Goal: Information Seeking & Learning: Check status

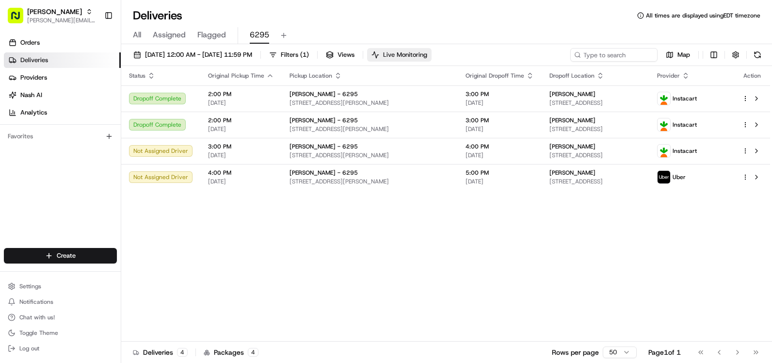
click at [427, 50] on span "Live Monitoring" at bounding box center [405, 54] width 44 height 9
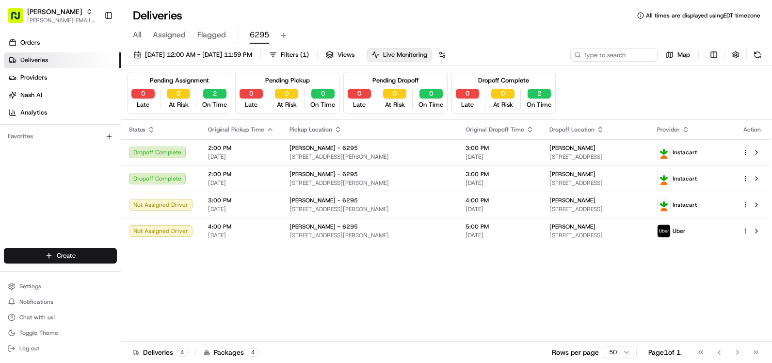
click at [427, 50] on span "Live Monitoring" at bounding box center [405, 54] width 44 height 9
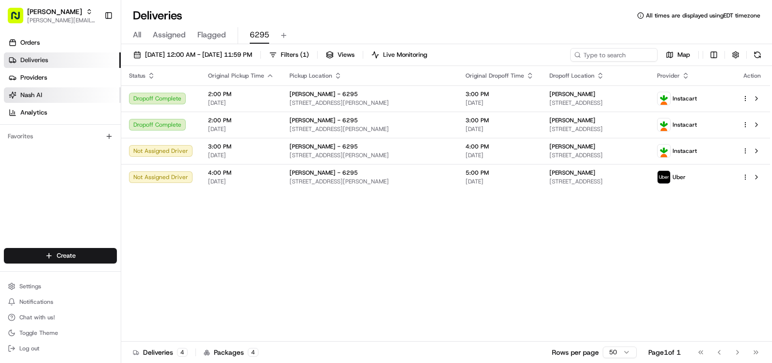
click at [93, 96] on link "Nash AI" at bounding box center [62, 95] width 117 height 16
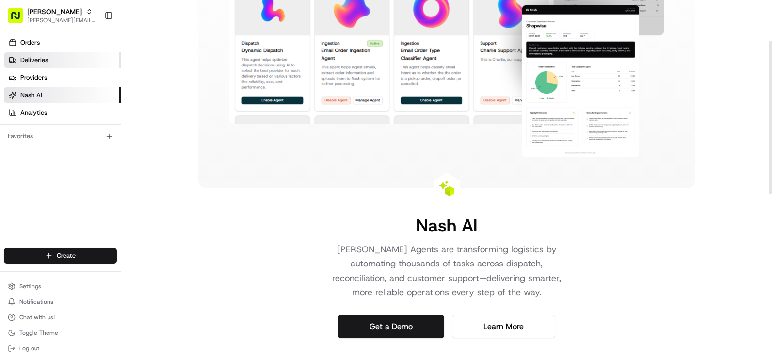
scroll to position [97, 0]
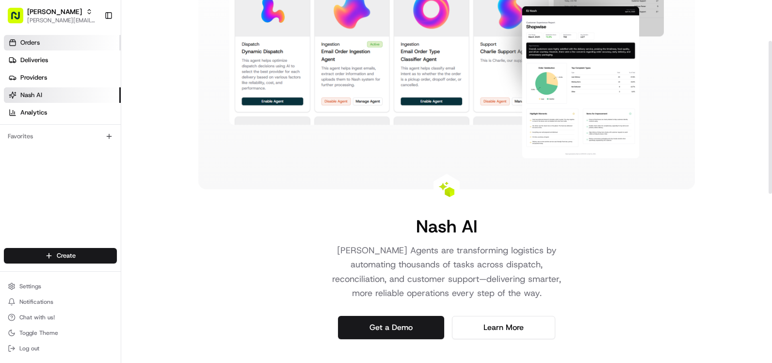
click at [63, 48] on link "Orders" at bounding box center [62, 43] width 117 height 16
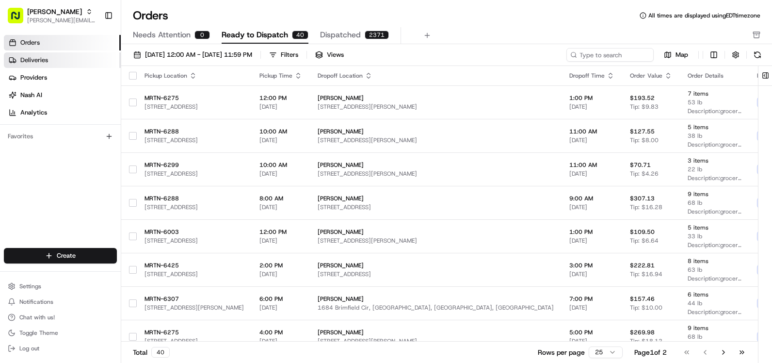
click at [66, 62] on link "Deliveries" at bounding box center [62, 60] width 117 height 16
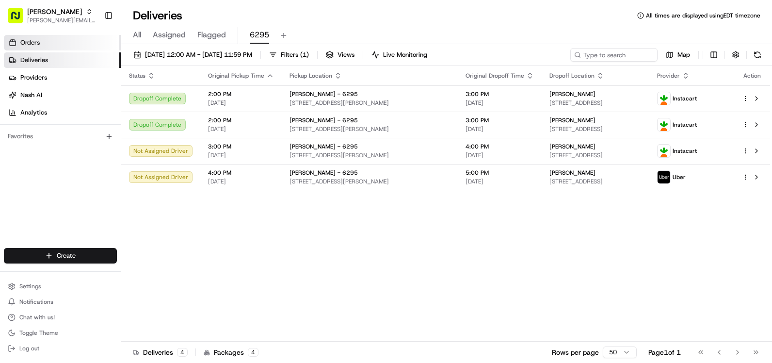
click at [78, 45] on link "Orders" at bounding box center [62, 43] width 117 height 16
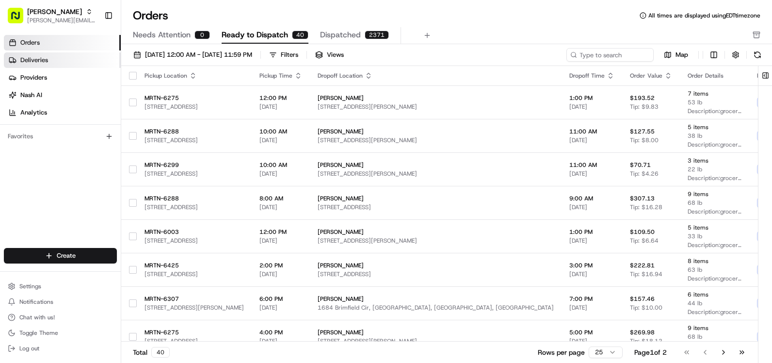
click at [86, 63] on link "Deliveries" at bounding box center [62, 60] width 117 height 16
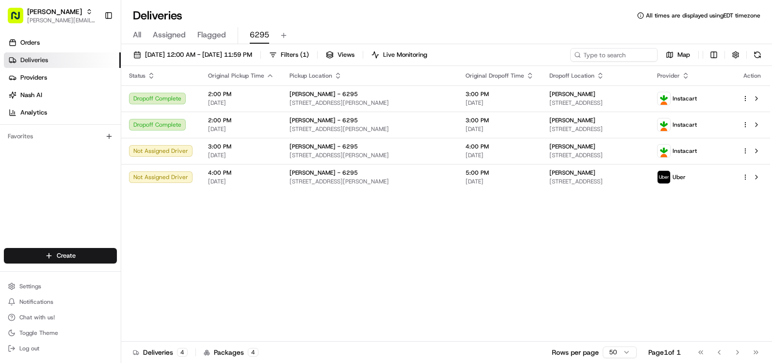
drag, startPoint x: 81, startPoint y: 41, endPoint x: 80, endPoint y: 58, distance: 17.0
click at [81, 41] on link "Orders" at bounding box center [62, 43] width 117 height 16
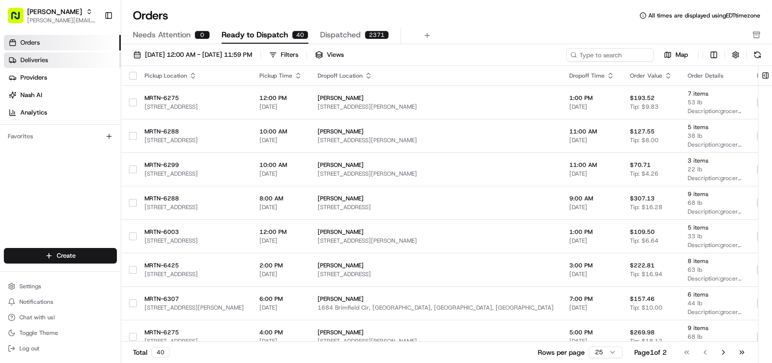
click at [80, 59] on link "Deliveries" at bounding box center [62, 60] width 117 height 16
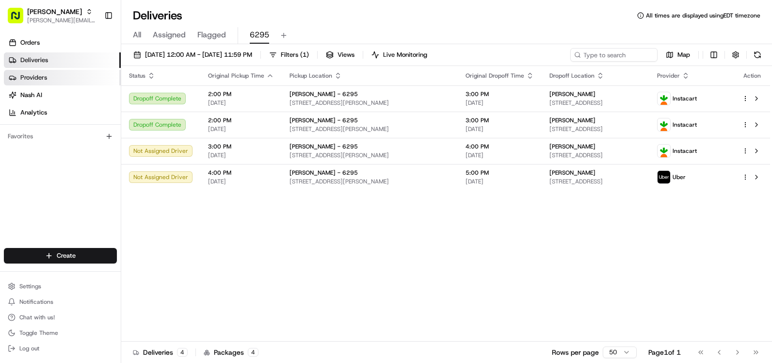
click at [68, 80] on link "Providers" at bounding box center [62, 78] width 117 height 16
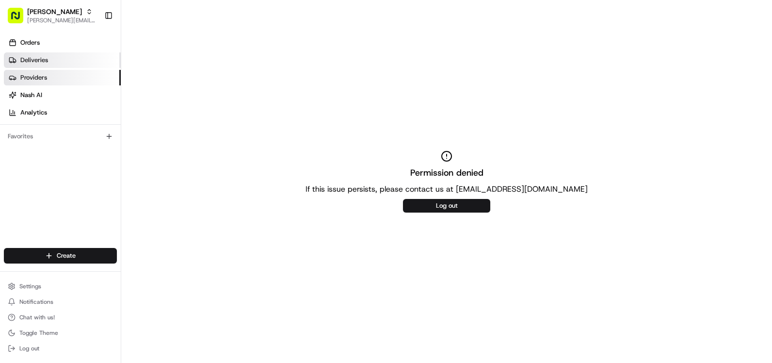
click at [73, 59] on link "Deliveries" at bounding box center [62, 60] width 117 height 16
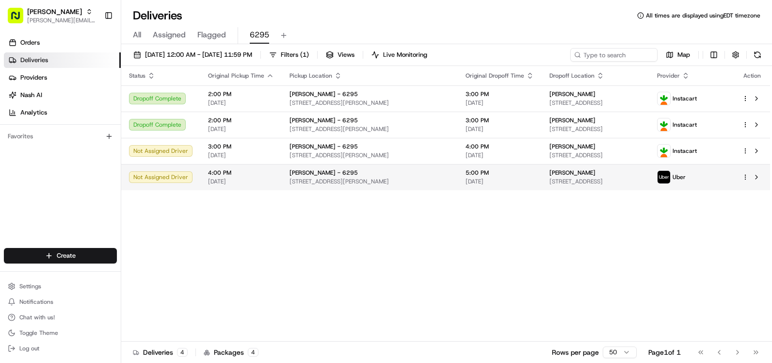
click at [542, 177] on td "[PERSON_NAME] [STREET_ADDRESS]" at bounding box center [596, 177] width 108 height 26
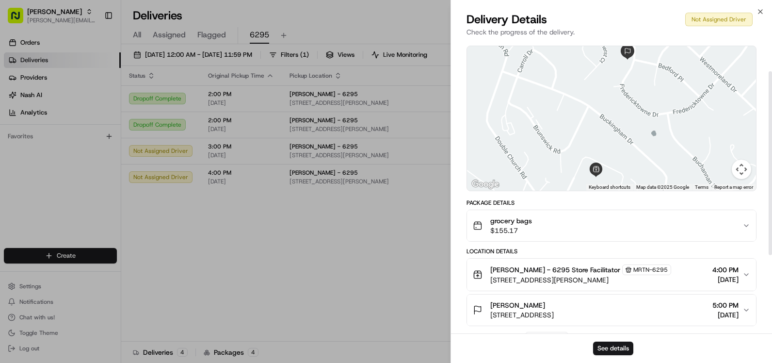
scroll to position [48, 0]
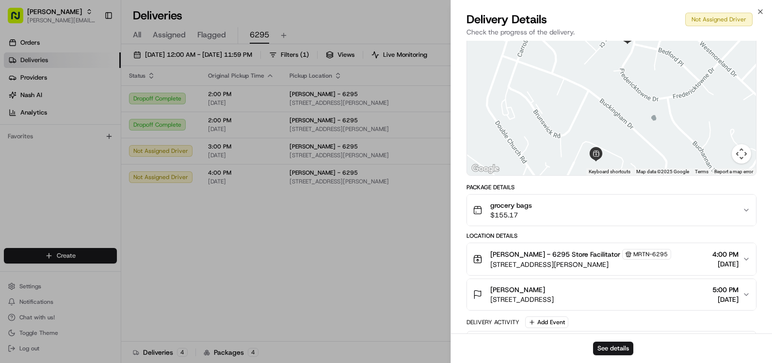
click at [541, 257] on span "[PERSON_NAME] - 6295 Store Facilitator" at bounding box center [555, 254] width 130 height 10
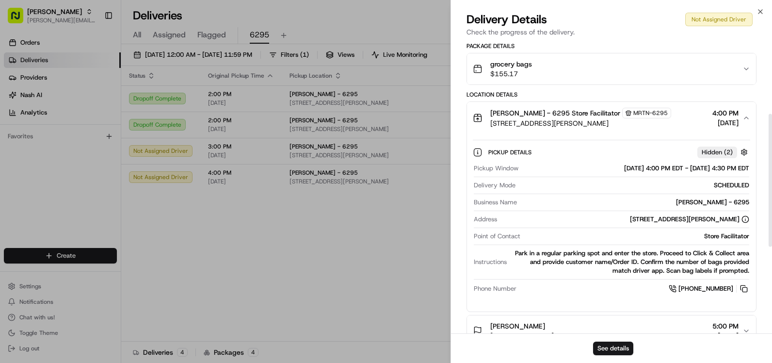
scroll to position [194, 0]
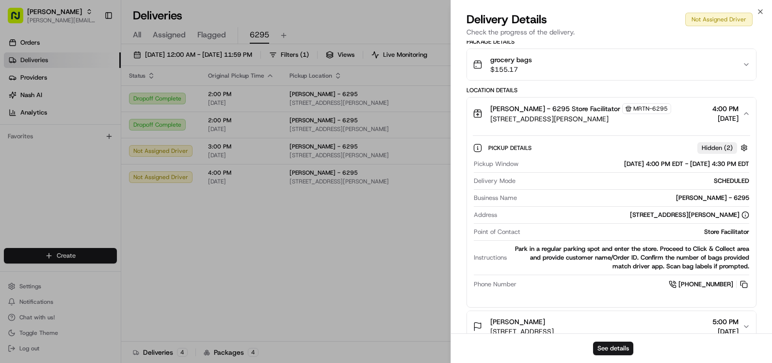
click at [532, 105] on span "[PERSON_NAME] - 6295 Store Facilitator" at bounding box center [555, 109] width 130 height 10
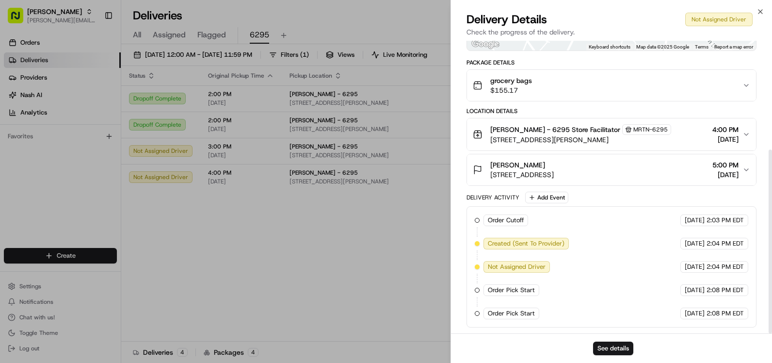
click at [561, 180] on button "[PERSON_NAME] [STREET_ADDRESS] 5:00 PM [DATE]" at bounding box center [611, 169] width 289 height 31
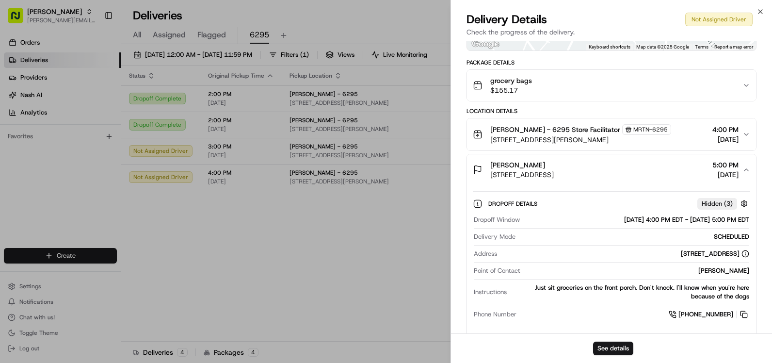
click at [561, 180] on button "[PERSON_NAME] [STREET_ADDRESS] 5:00 PM [DATE]" at bounding box center [611, 169] width 289 height 31
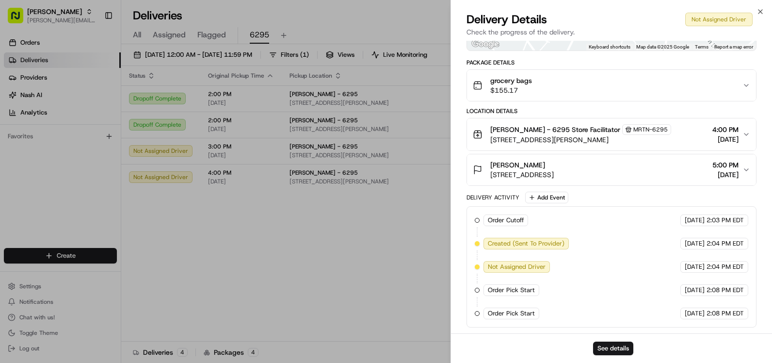
scroll to position [125, 0]
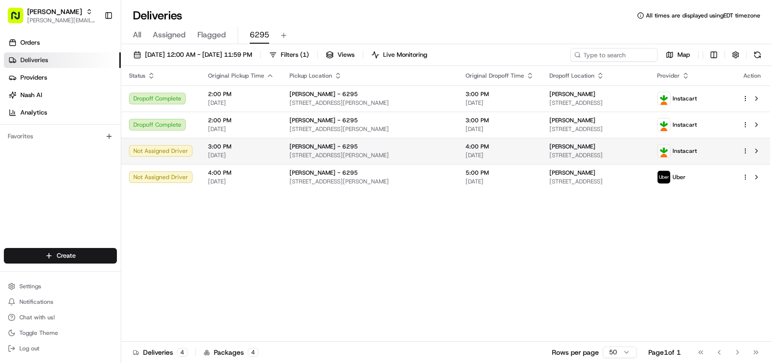
click at [641, 152] on span "[STREET_ADDRESS]" at bounding box center [595, 155] width 92 height 8
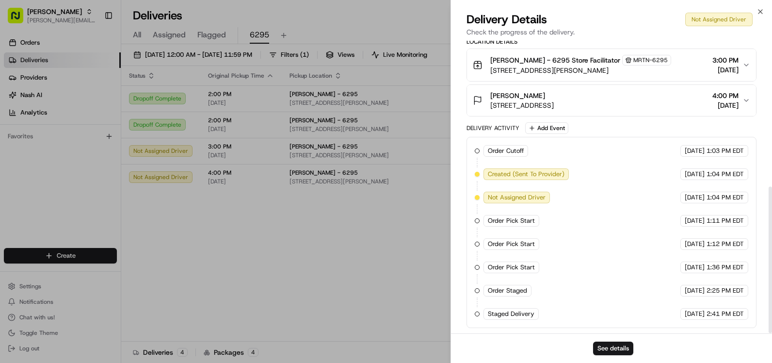
scroll to position [291, 0]
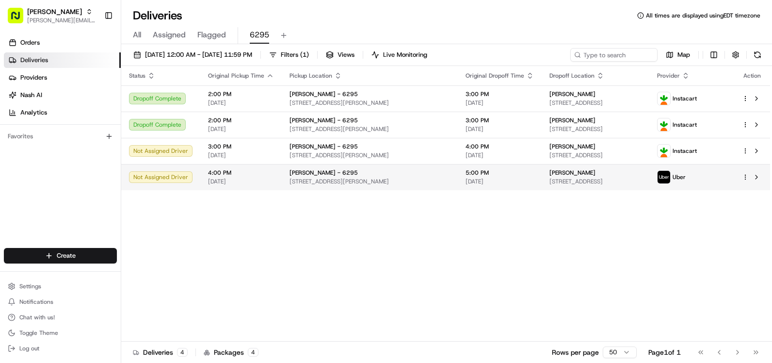
click at [465, 179] on span "[DATE]" at bounding box center [499, 181] width 68 height 8
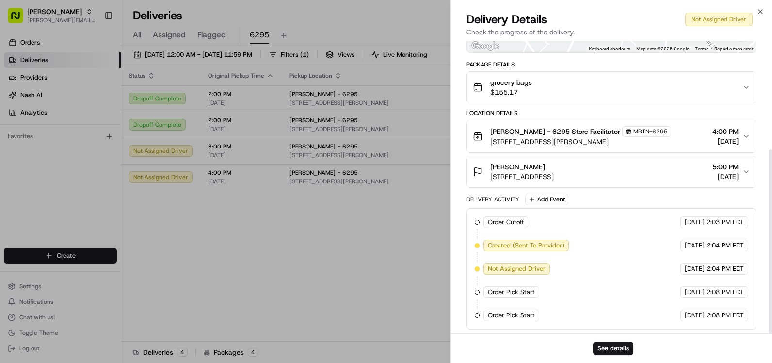
scroll to position [173, 0]
